Goal: Transaction & Acquisition: Download file/media

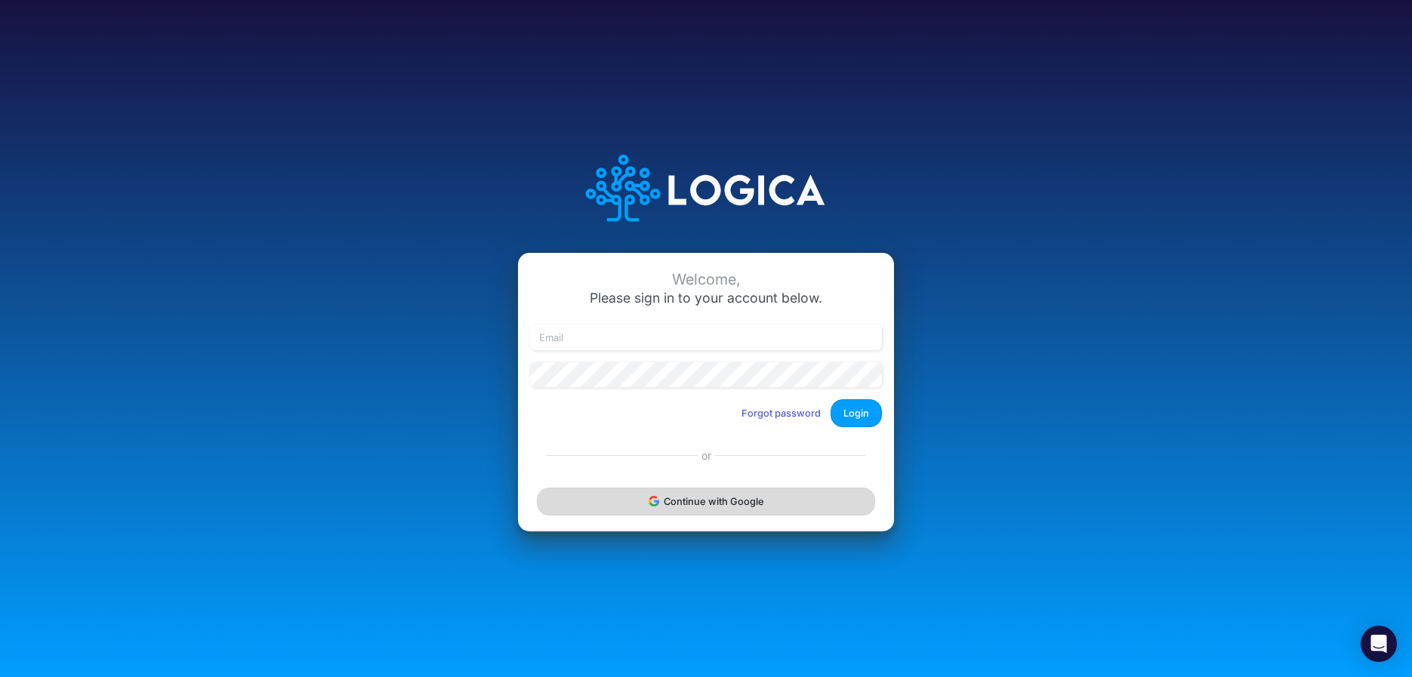
click at [637, 507] on button "Continue with Google" at bounding box center [706, 502] width 338 height 28
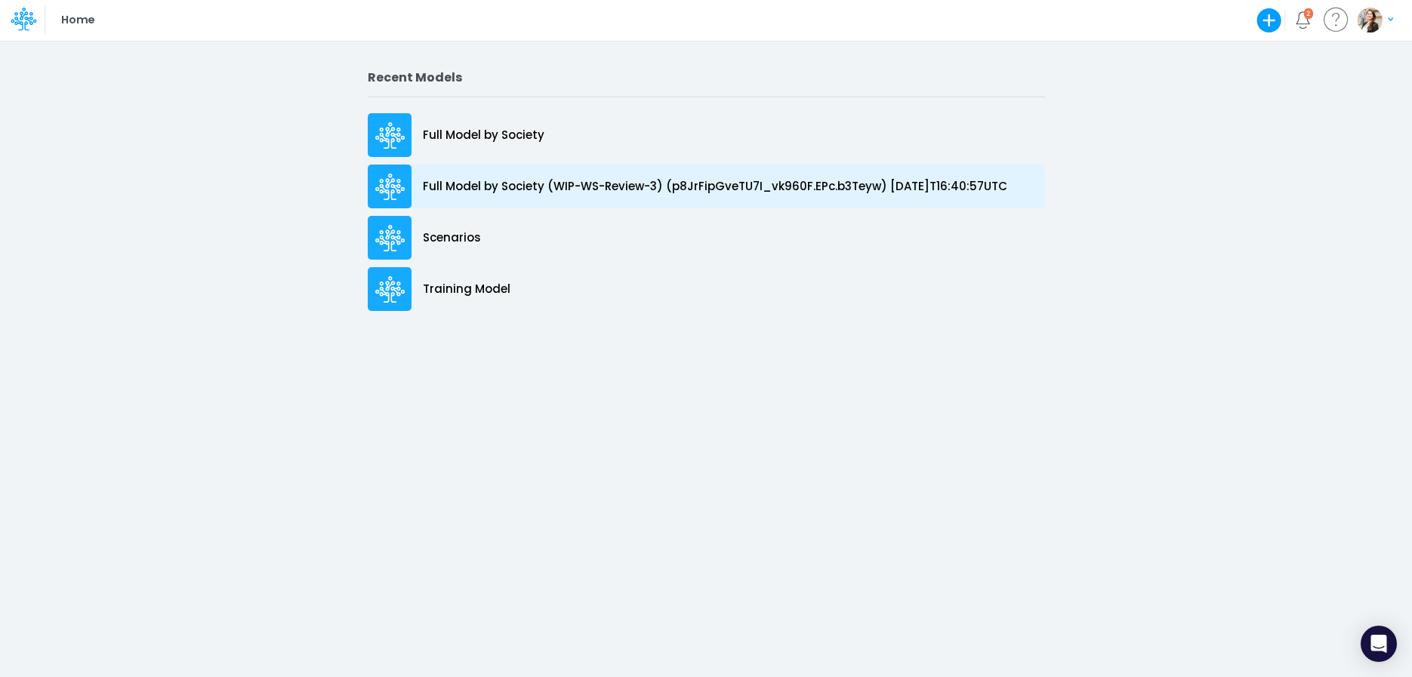
click at [499, 178] on p "Full Model by Society (WIP-WS-Review-3) (p8JrFipGveTU7I_vk960F.EPc.b3Teyw) 2025…" at bounding box center [715, 186] width 585 height 17
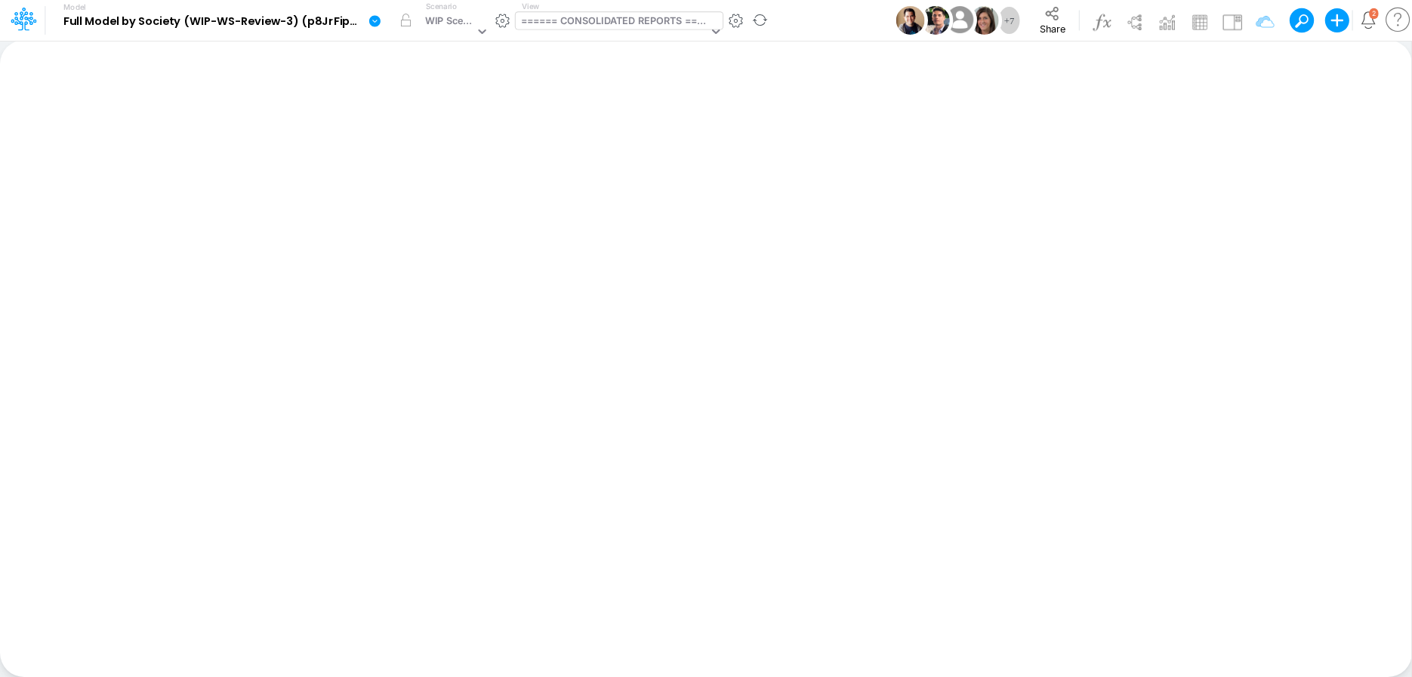
click at [564, 22] on div "====== CONSOLIDATED REPORTS ======" at bounding box center [614, 22] width 187 height 17
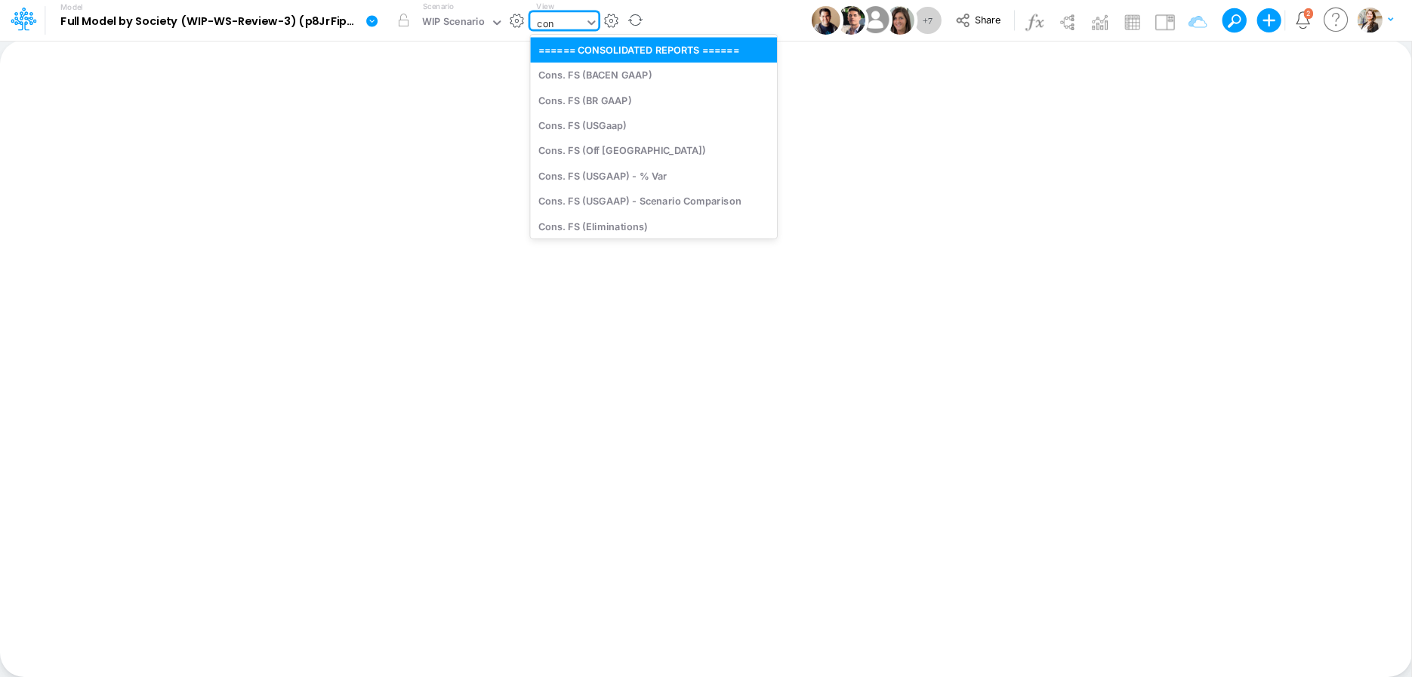
type input "cons"
click at [630, 131] on div "Cons. FS (USGaap)" at bounding box center [640, 125] width 220 height 25
type input "Consolidated FS - USGAAP"
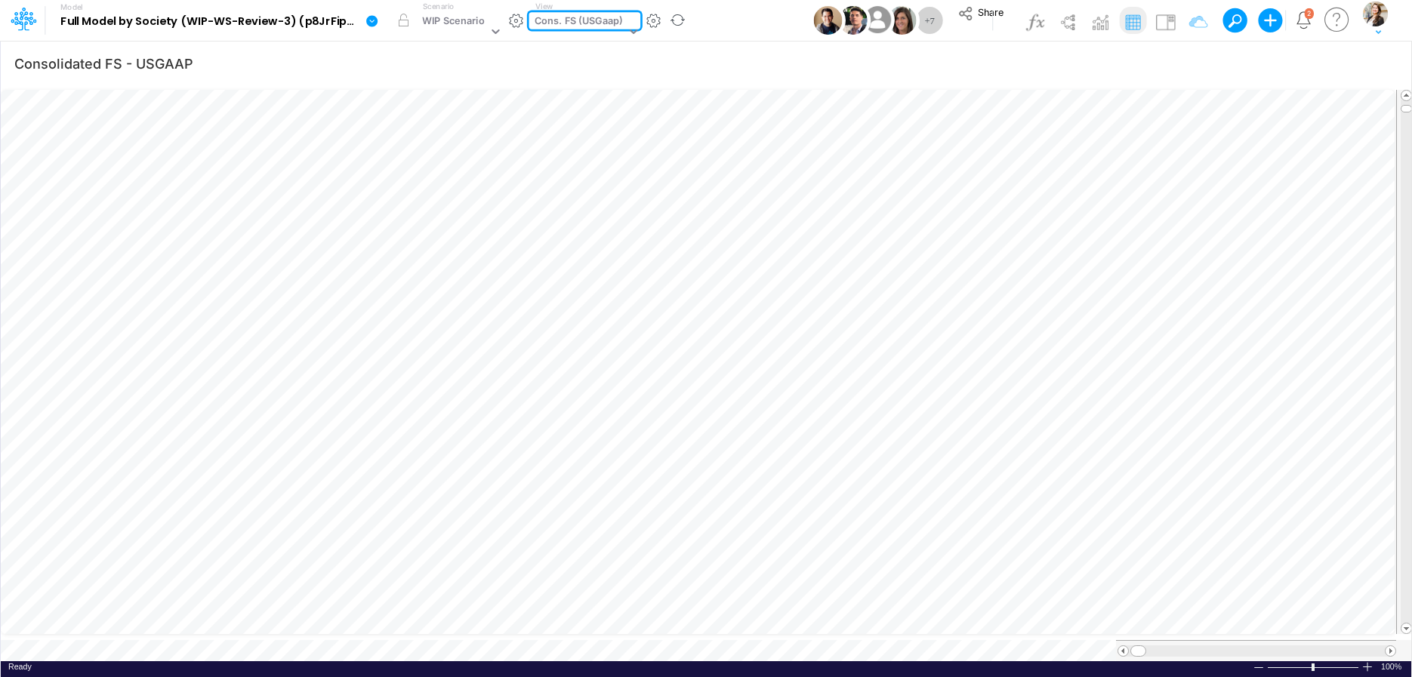
click at [372, 22] on icon at bounding box center [373, 21] width 14 height 14
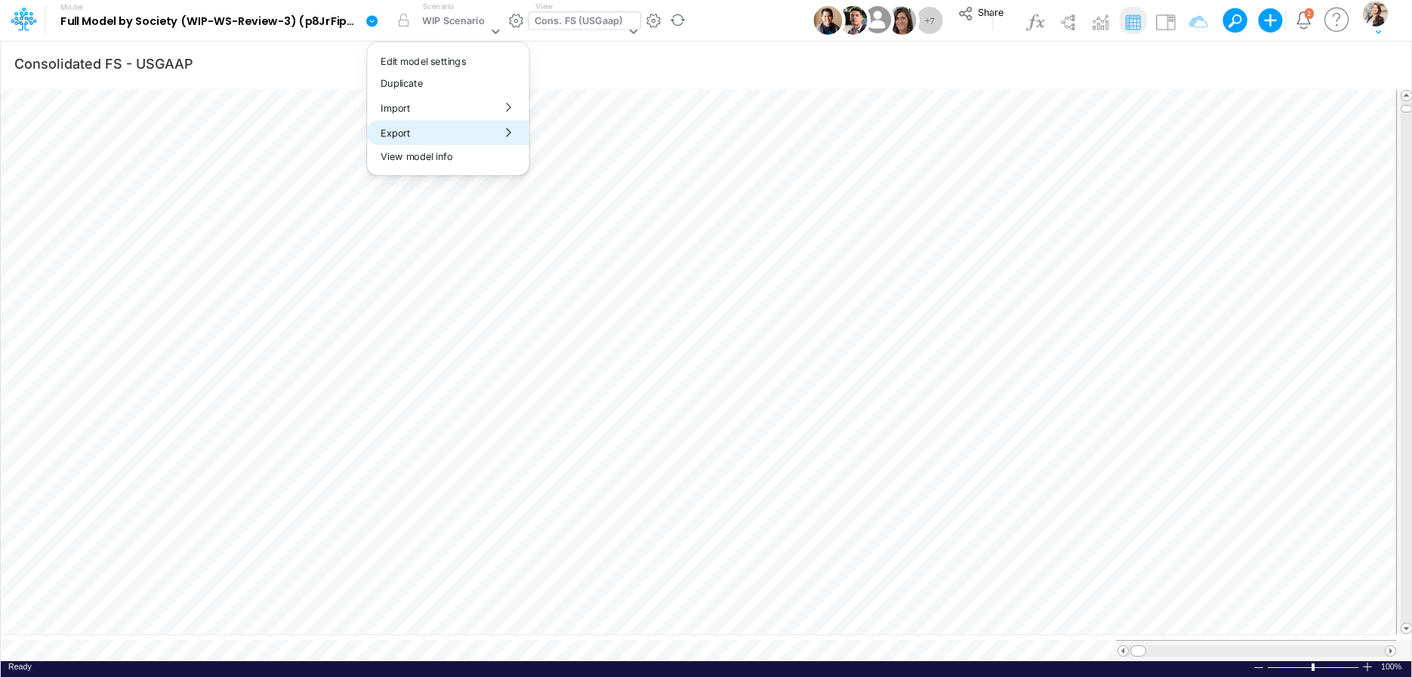
click at [394, 137] on button "Export" at bounding box center [448, 132] width 162 height 25
click at [548, 147] on button "Excel" at bounding box center [610, 140] width 162 height 23
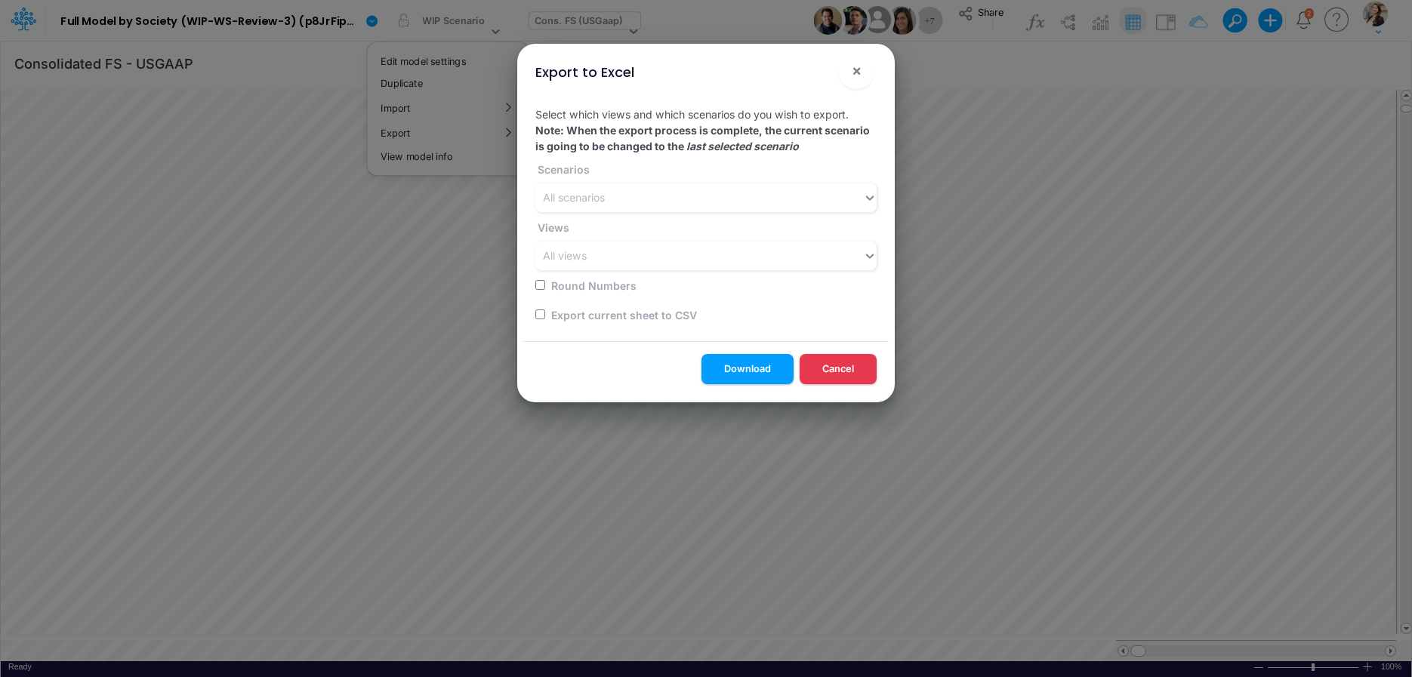
click at [546, 312] on div "Export current sheet to CSV" at bounding box center [701, 314] width 332 height 29
click at [539, 316] on input "checkbox" at bounding box center [540, 315] width 10 height 10
checkbox input "true"
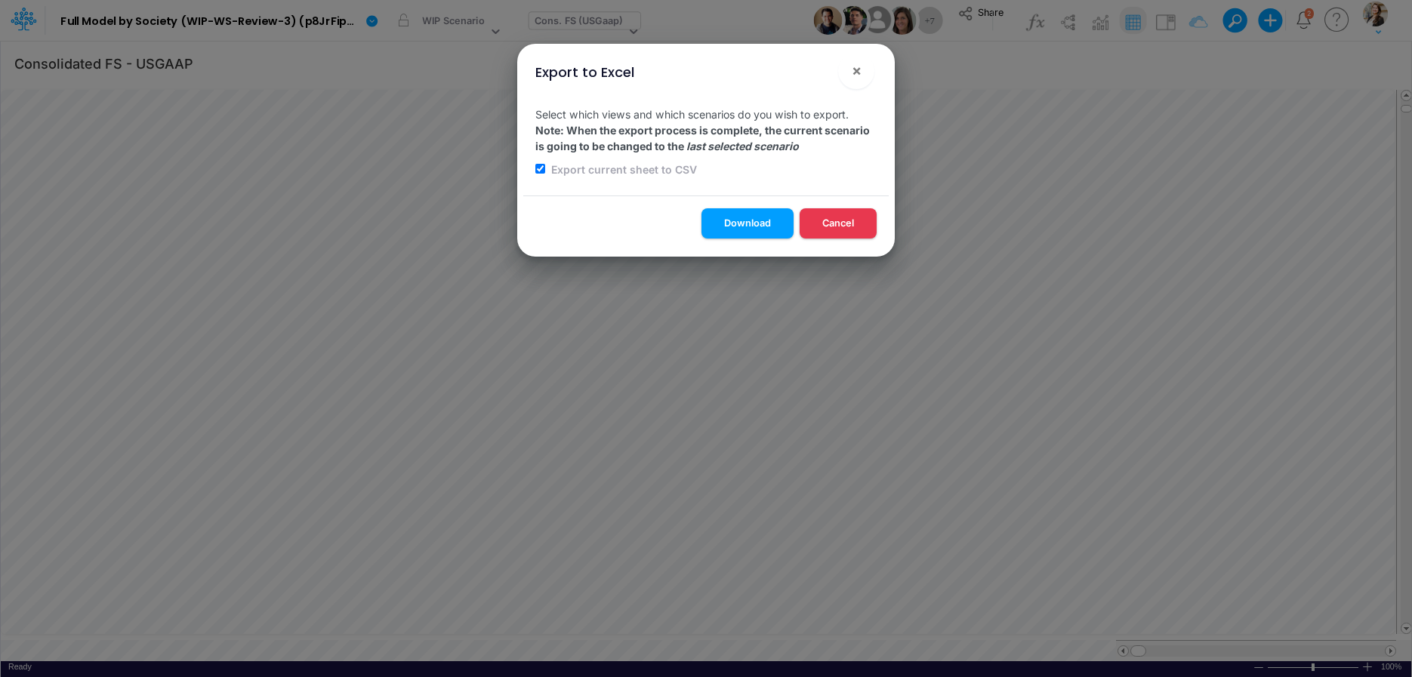
click at [784, 207] on div "Download Cancel" at bounding box center [706, 226] width 366 height 60
click at [780, 214] on button "Download" at bounding box center [748, 222] width 92 height 29
